Goal: Information Seeking & Learning: Learn about a topic

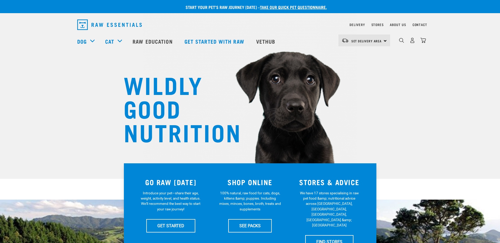
click at [375, 134] on div "WILDLY GOOD NUTRITION" at bounding box center [250, 89] width 500 height 179
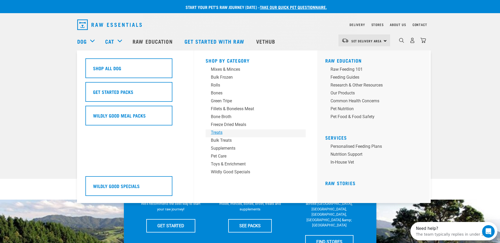
click at [217, 131] on div "Treats" at bounding box center [252, 133] width 82 height 6
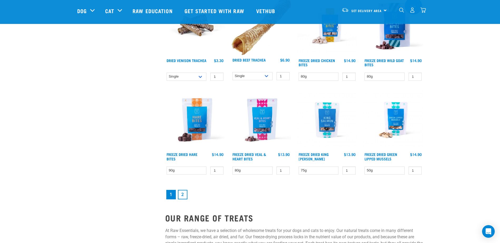
scroll to position [667, 0]
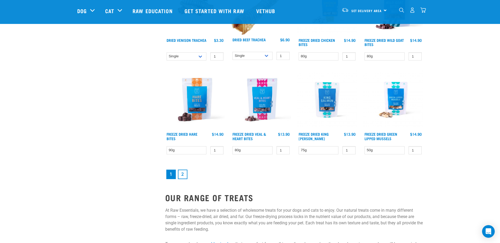
click at [182, 175] on link "2" at bounding box center [182, 174] width 9 height 9
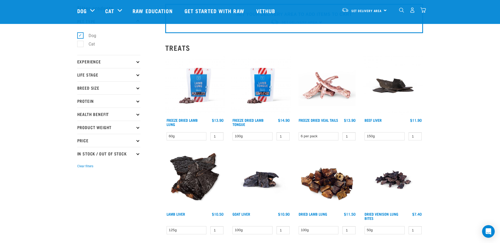
scroll to position [35, 0]
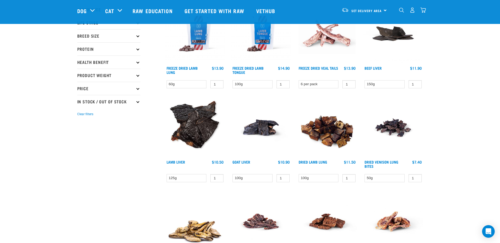
scroll to position [79, 0]
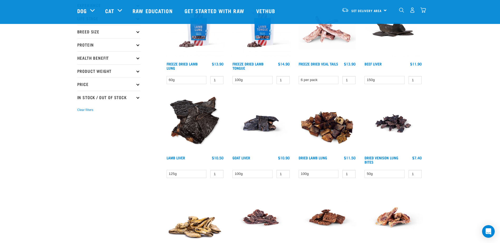
click at [395, 125] on img at bounding box center [393, 124] width 60 height 60
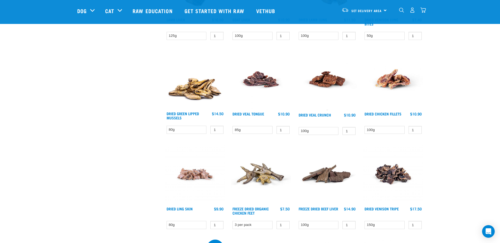
scroll to position [218, 0]
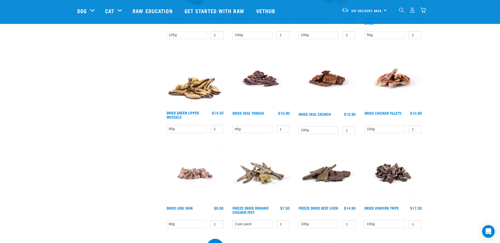
click at [387, 172] on img at bounding box center [393, 174] width 60 height 60
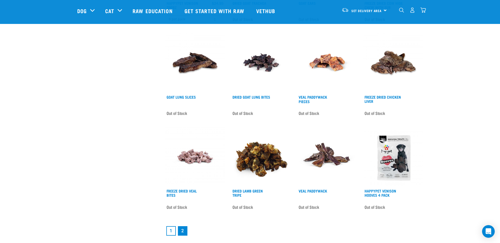
scroll to position [626, 0]
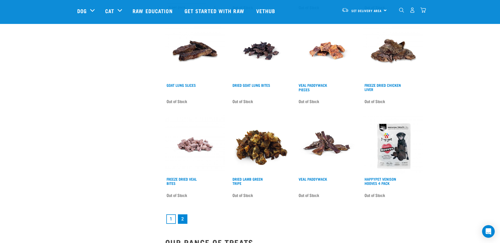
click at [185, 146] on img at bounding box center [195, 145] width 60 height 60
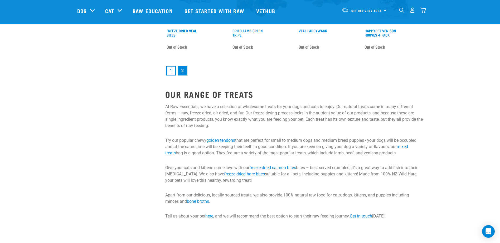
scroll to position [767, 0]
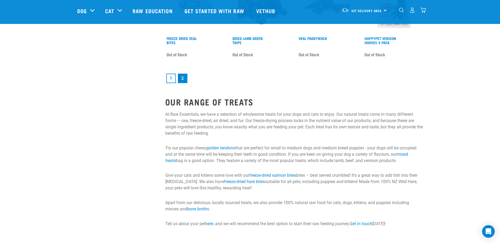
click at [174, 78] on link "1" at bounding box center [170, 78] width 9 height 9
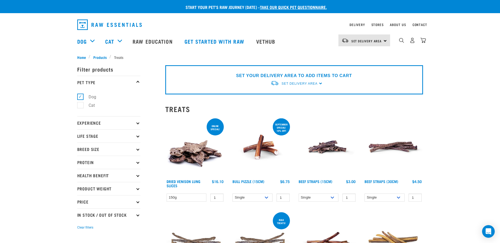
click at [189, 153] on img at bounding box center [195, 148] width 60 height 60
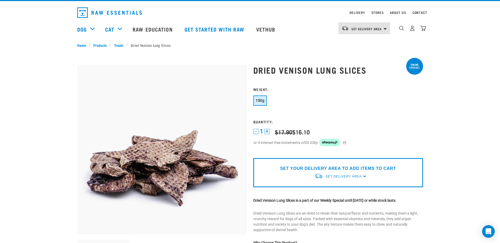
scroll to position [9, 0]
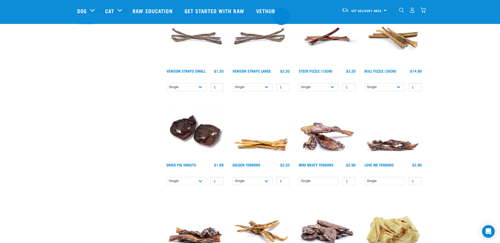
scroll to position [167, 0]
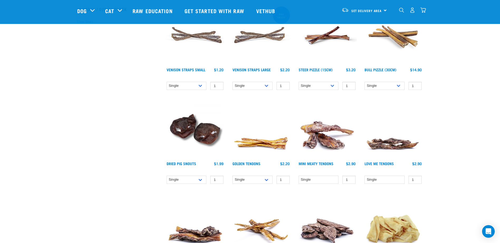
click at [180, 127] on img at bounding box center [195, 130] width 60 height 60
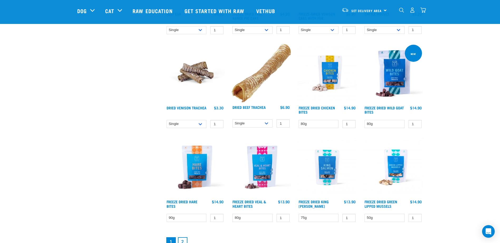
scroll to position [601, 0]
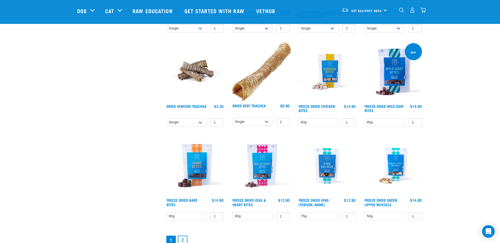
click at [393, 85] on img at bounding box center [393, 72] width 60 height 60
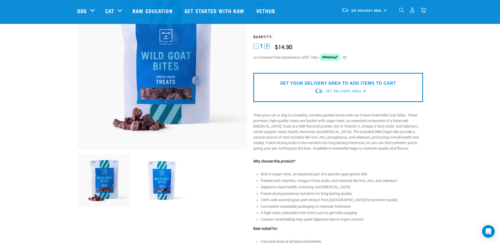
scroll to position [61, 0]
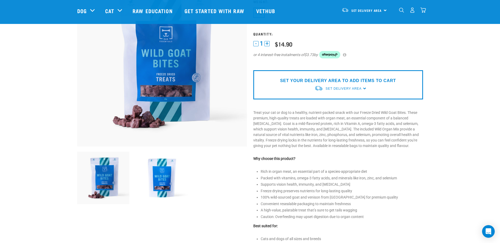
click at [166, 181] on img at bounding box center [162, 178] width 52 height 52
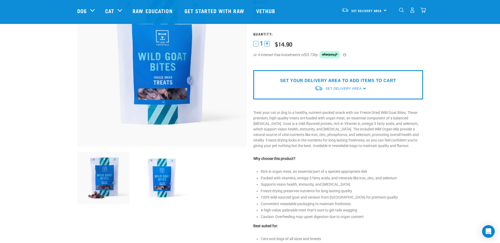
click at [421, 159] on p "Why choose this product?" at bounding box center [338, 159] width 170 height 6
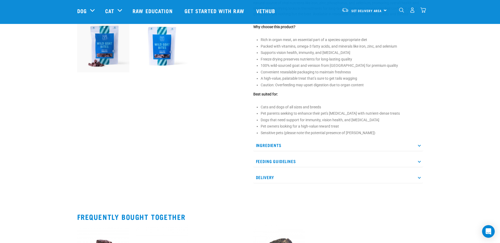
scroll to position [255, 0]
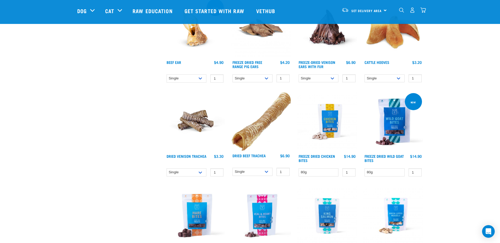
scroll to position [526, 0]
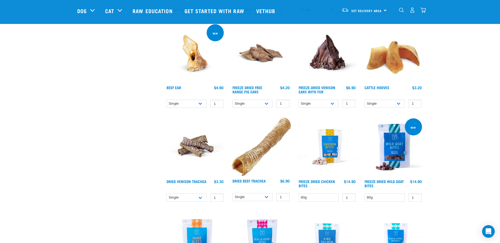
click at [191, 151] on img at bounding box center [195, 148] width 60 height 60
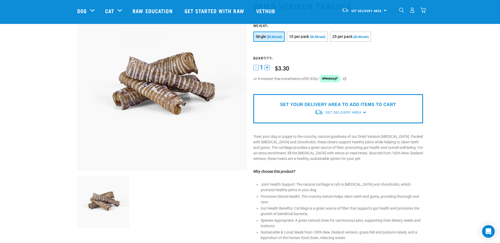
scroll to position [44, 0]
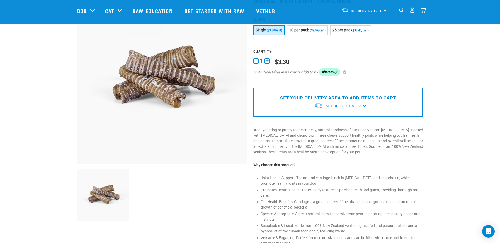
click at [442, 179] on div "Start your pet’s raw journey [DATE] – take our quick pet questionnaire. Deliver…" at bounding box center [250, 212] width 500 height 513
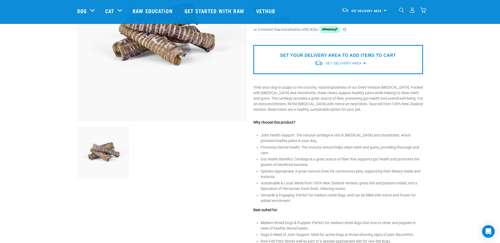
scroll to position [88, 0]
